Goal: Contribute content

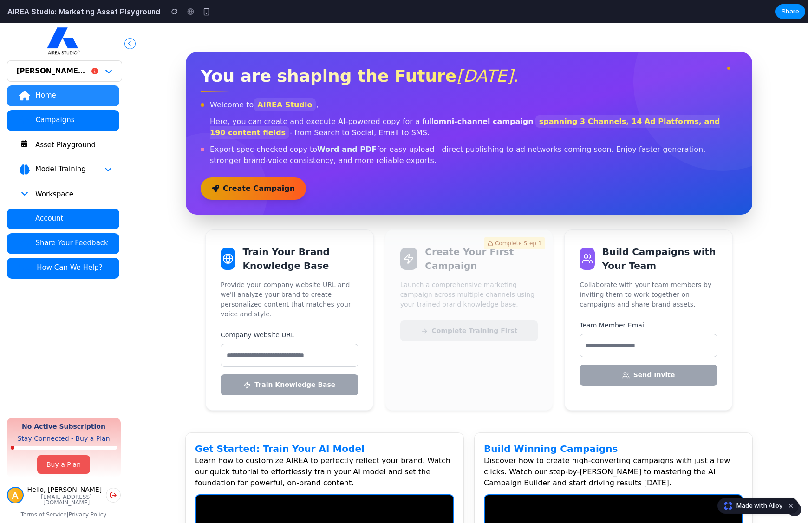
click at [43, 141] on div "Asset Playground" at bounding box center [73, 144] width 77 height 9
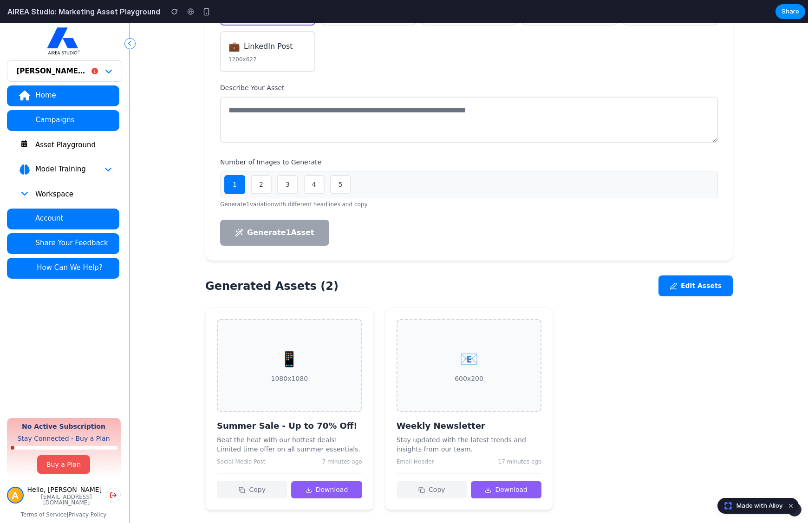
scroll to position [215, 0]
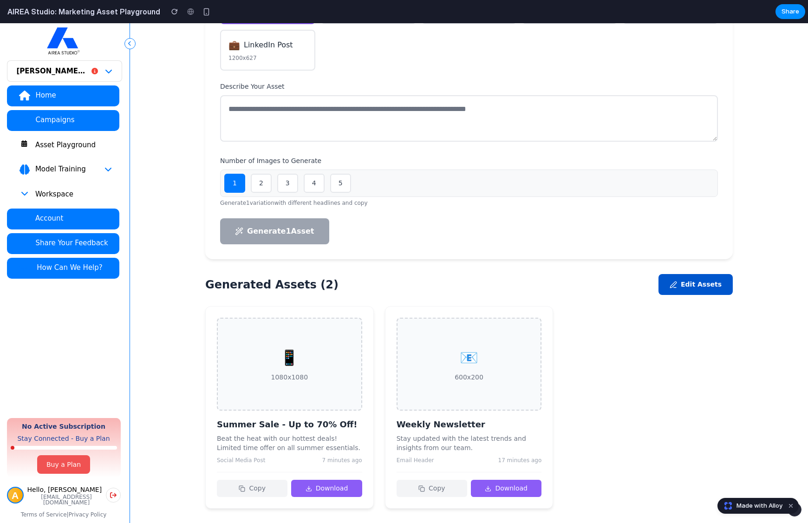
click at [697, 277] on button "Edit Assets" at bounding box center [695, 284] width 74 height 21
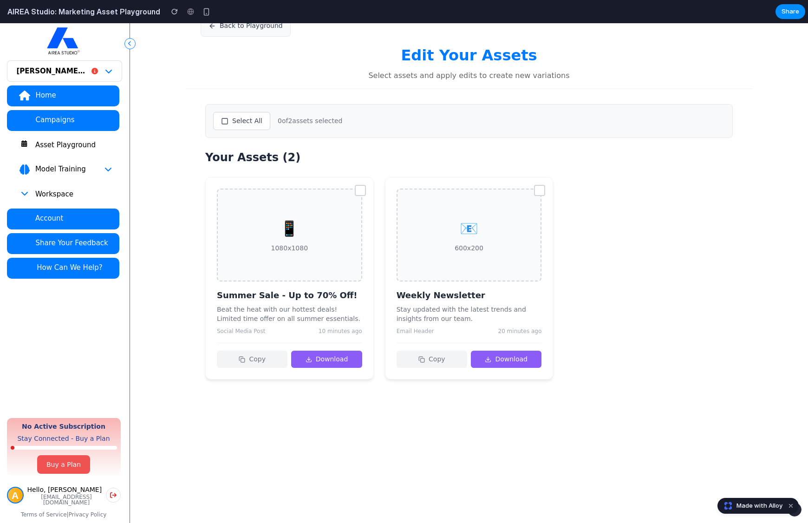
click at [360, 190] on div at bounding box center [360, 190] width 11 height 11
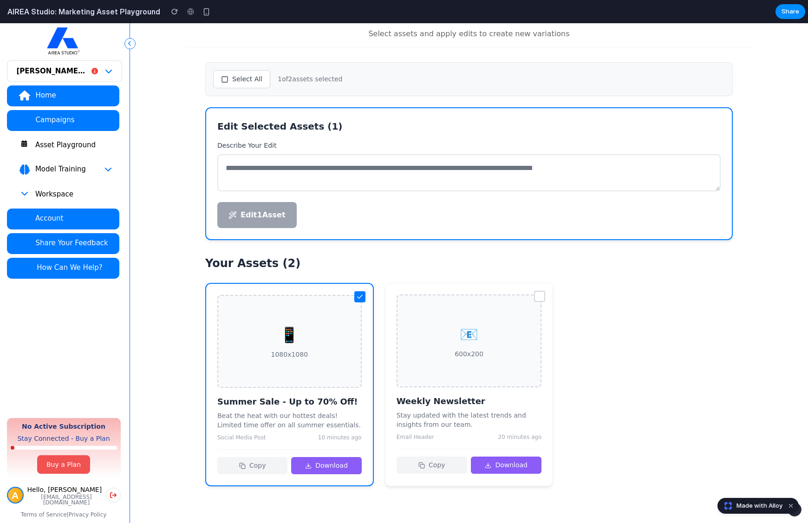
scroll to position [89, 0]
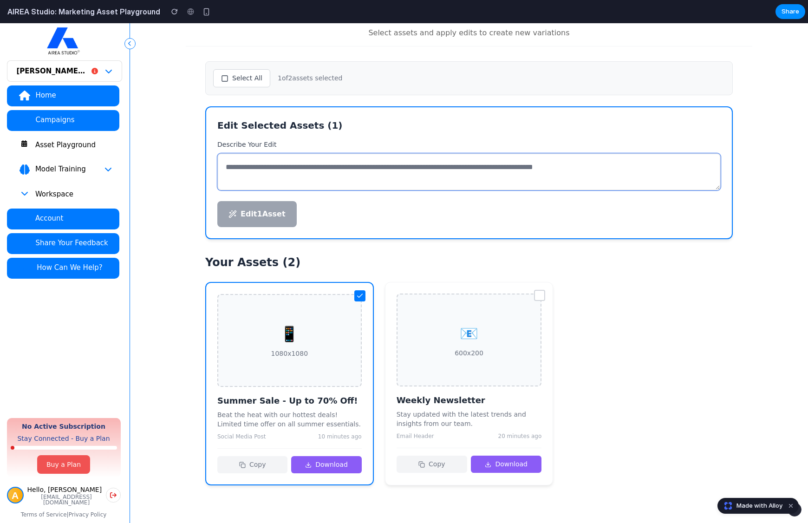
click at [425, 167] on textarea at bounding box center [468, 171] width 503 height 37
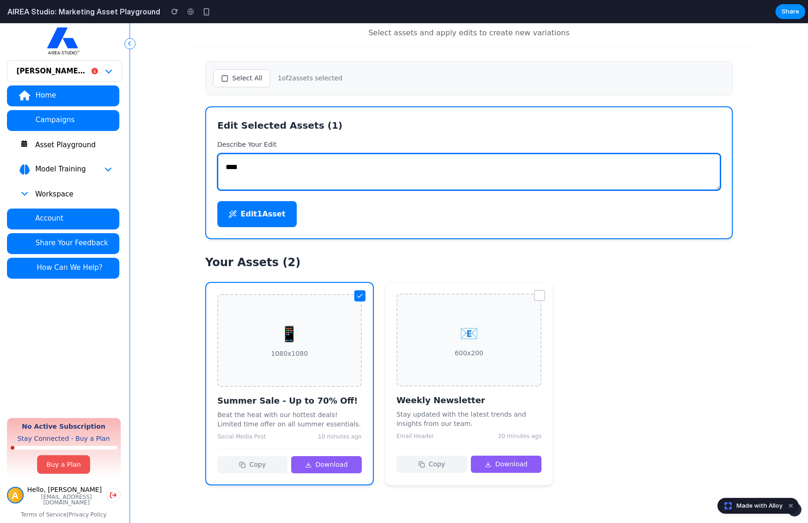
type textarea "****"
click at [268, 217] on button "Edit 1 Asset" at bounding box center [256, 214] width 79 height 26
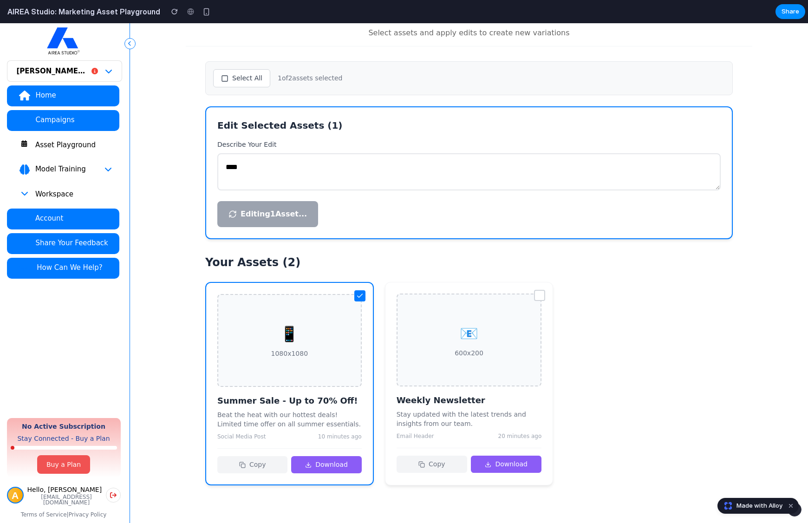
scroll to position [46, 0]
